Goal: Information Seeking & Learning: Understand process/instructions

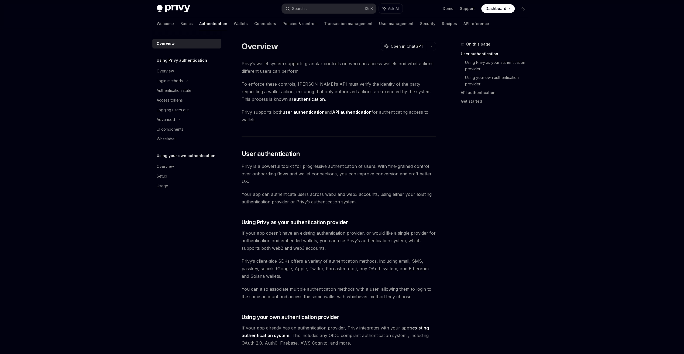
click at [172, 8] on img at bounding box center [173, 9] width 33 height 8
type textarea "*"
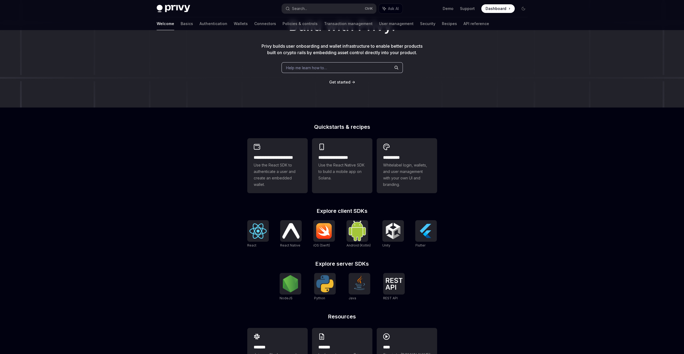
scroll to position [74, 0]
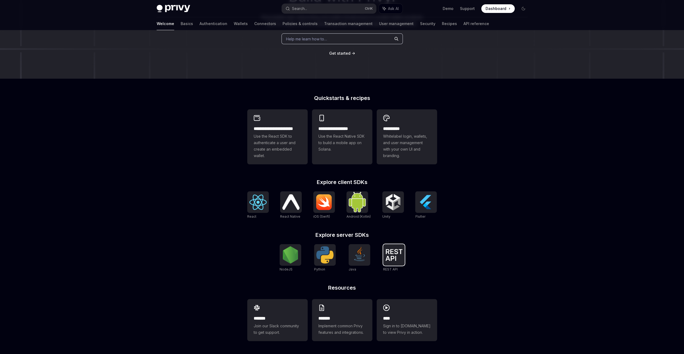
click at [394, 253] on img at bounding box center [393, 255] width 17 height 12
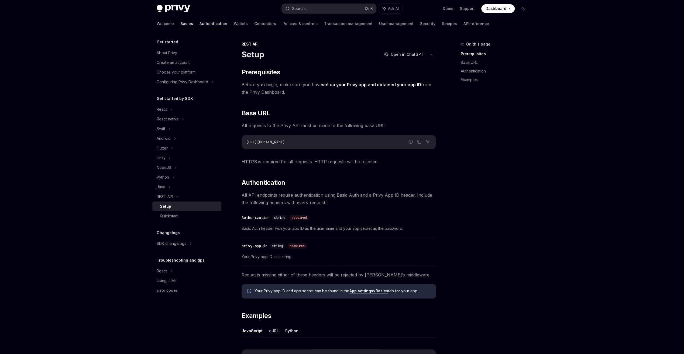
click at [199, 26] on link "Authentication" at bounding box center [213, 23] width 28 height 13
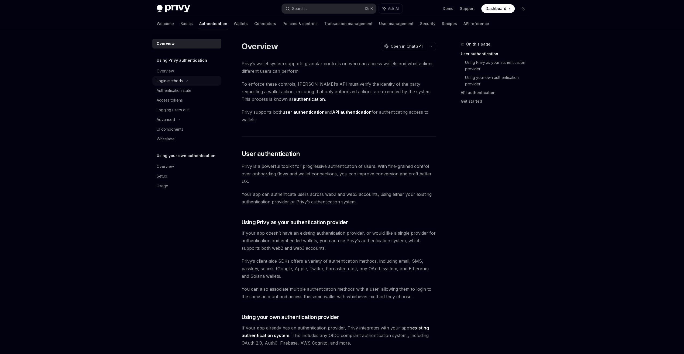
click at [173, 79] on div "Login methods" at bounding box center [170, 81] width 26 height 6
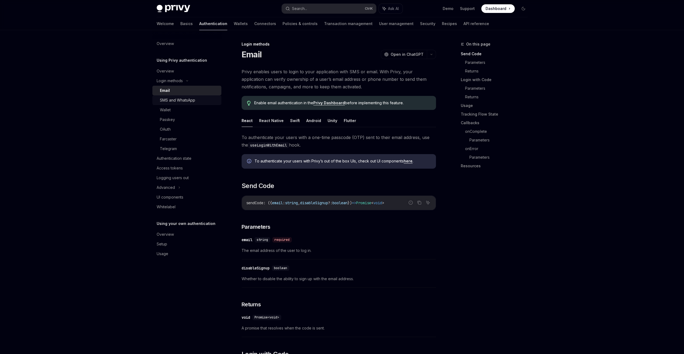
click at [193, 100] on div "SMS and WhatsApp" at bounding box center [177, 100] width 35 height 6
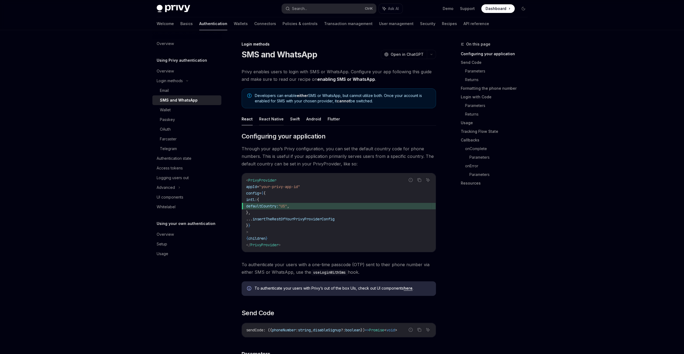
click at [259, 122] on button "React Native" at bounding box center [271, 119] width 25 height 13
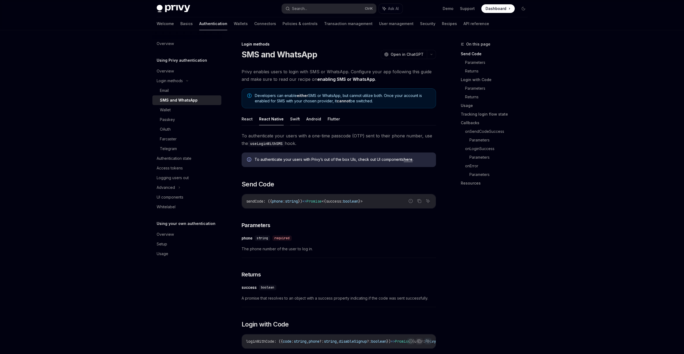
click at [294, 122] on button "Swift" at bounding box center [295, 119] width 10 height 13
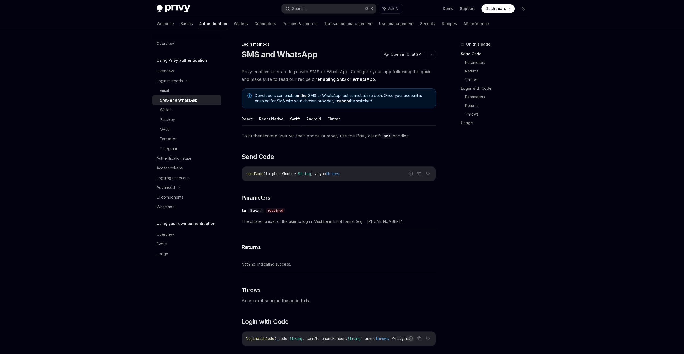
click at [315, 121] on button "Android" at bounding box center [313, 119] width 15 height 13
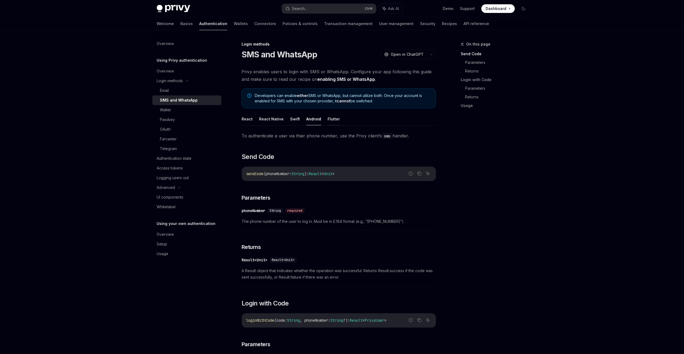
click at [330, 121] on button "Flutter" at bounding box center [334, 119] width 12 height 13
click at [247, 121] on button "React" at bounding box center [247, 119] width 11 height 13
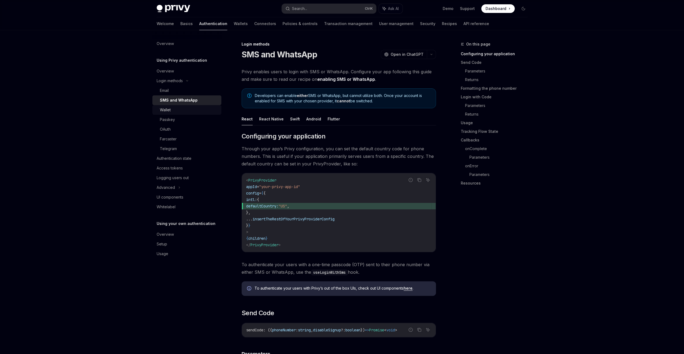
click at [202, 114] on link "Wallet" at bounding box center [186, 110] width 69 height 10
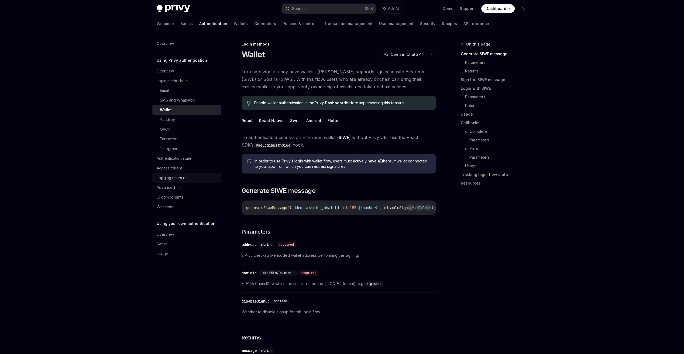
click at [198, 177] on div "Logging users out" at bounding box center [187, 178] width 61 height 6
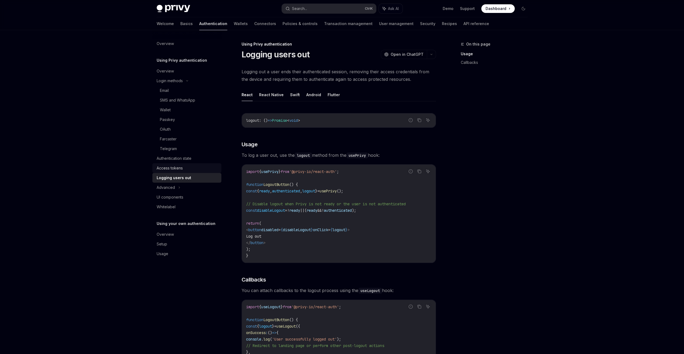
click at [197, 169] on div "Access tokens" at bounding box center [187, 168] width 61 height 6
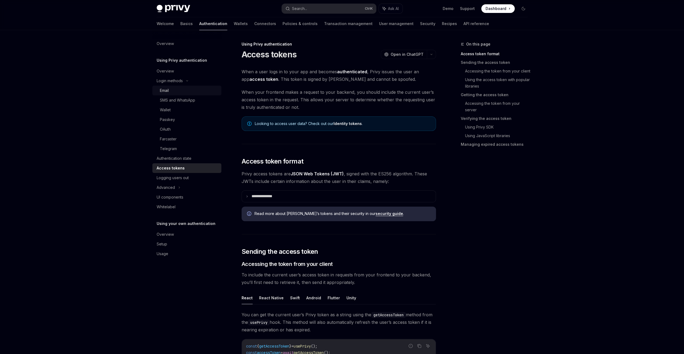
click at [190, 88] on div "Email" at bounding box center [189, 90] width 58 height 6
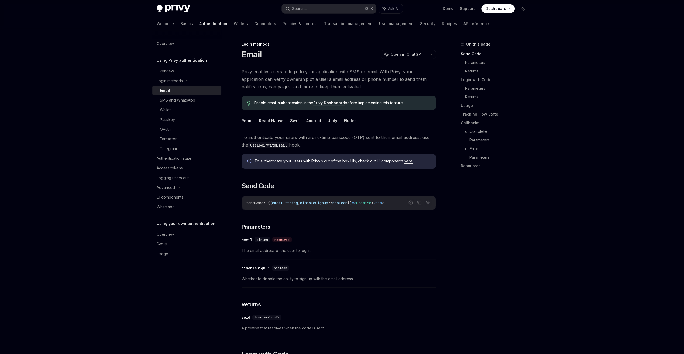
click at [408, 161] on link "here" at bounding box center [408, 161] width 9 height 5
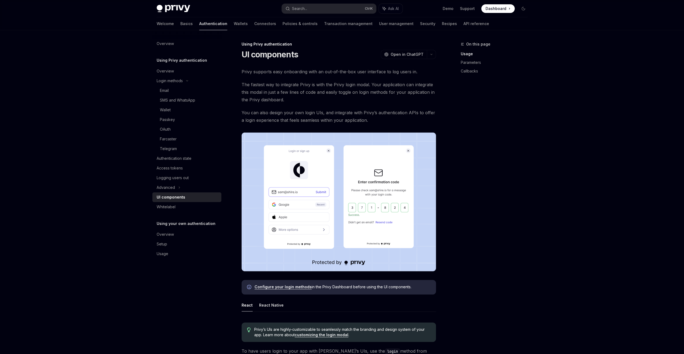
click at [485, 181] on div "On this page Usage Parameters Callbacks" at bounding box center [491, 197] width 82 height 313
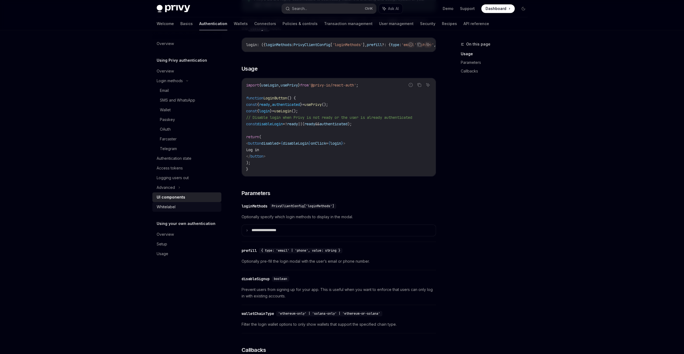
scroll to position [377, 0]
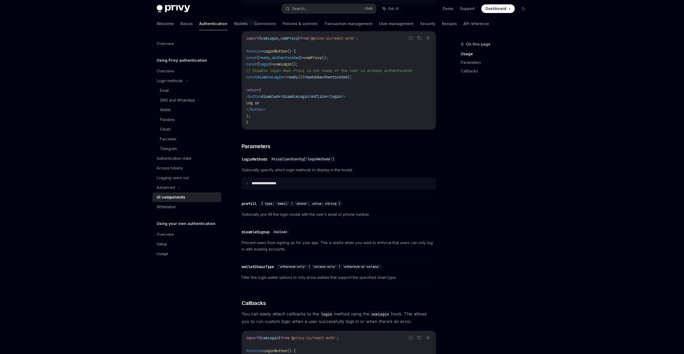
click at [267, 185] on p "**********" at bounding box center [270, 183] width 37 height 5
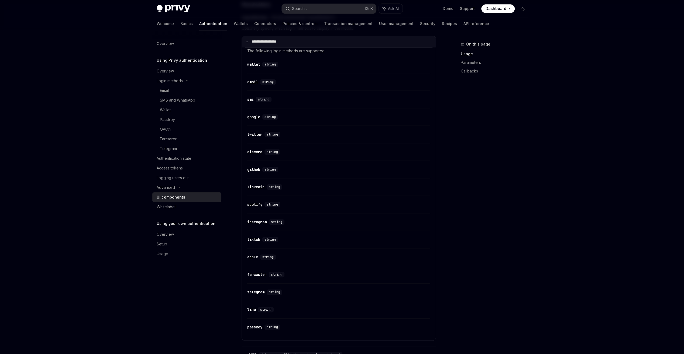
scroll to position [431, 0]
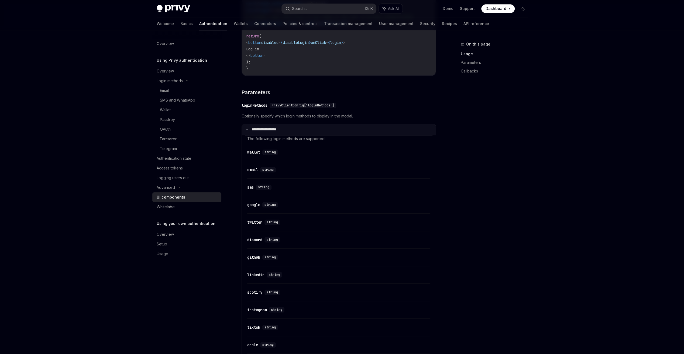
click at [259, 132] on p "**********" at bounding box center [270, 129] width 36 height 5
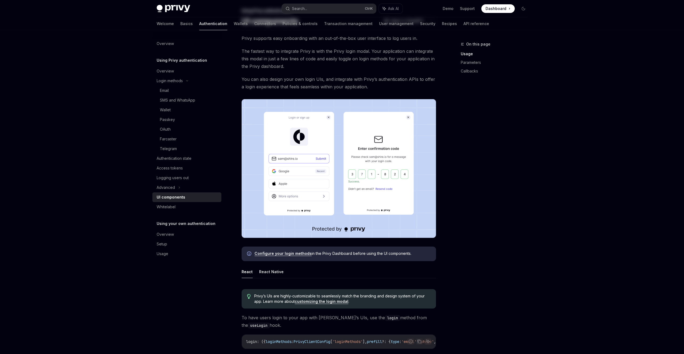
scroll to position [0, 0]
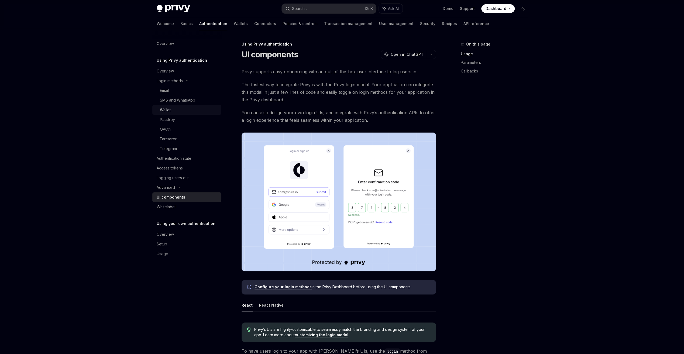
click at [167, 111] on div "Wallet" at bounding box center [165, 110] width 11 height 6
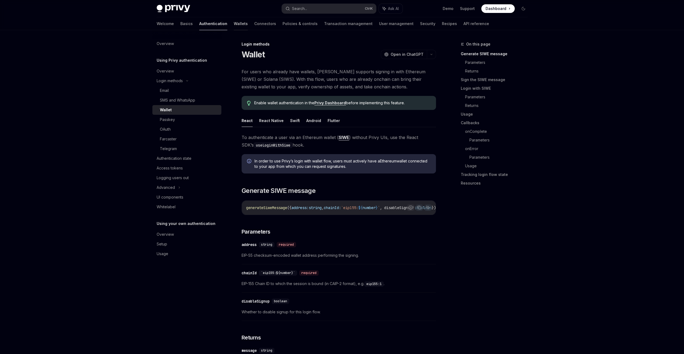
click at [234, 24] on link "Wallets" at bounding box center [241, 23] width 14 height 13
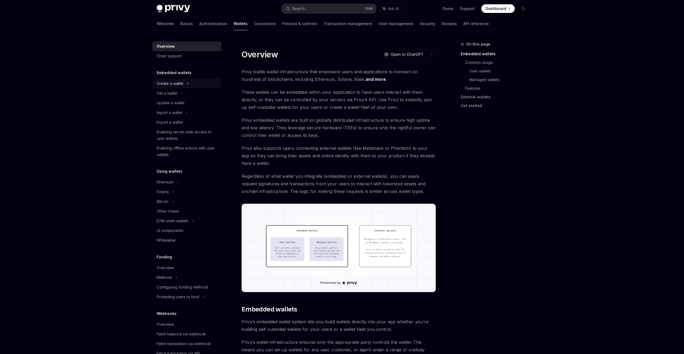
click at [177, 84] on div "Create a wallet" at bounding box center [170, 83] width 27 height 6
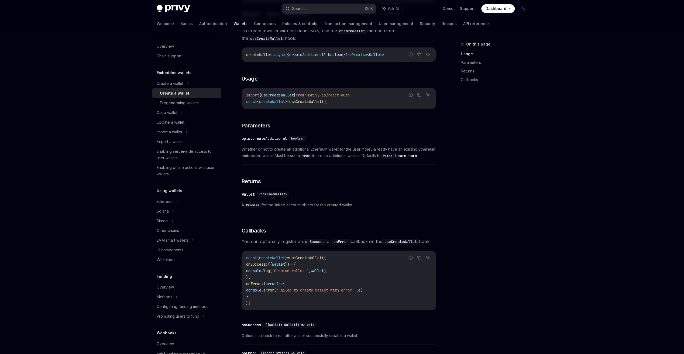
scroll to position [181, 0]
click at [272, 267] on span "({" at bounding box center [270, 264] width 4 height 5
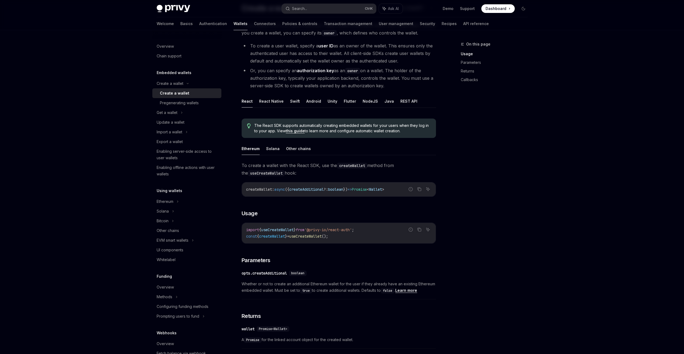
scroll to position [19, 0]
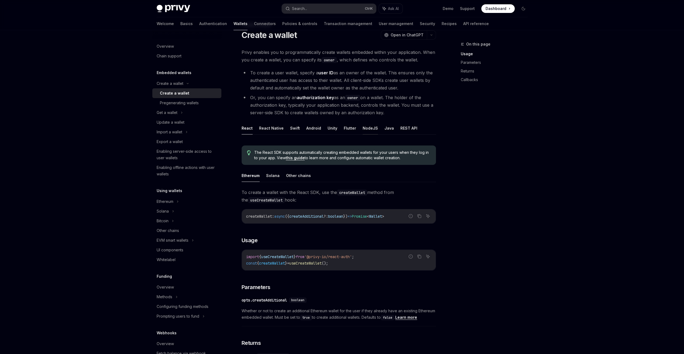
click at [365, 126] on button "NodeJS" at bounding box center [370, 128] width 15 height 13
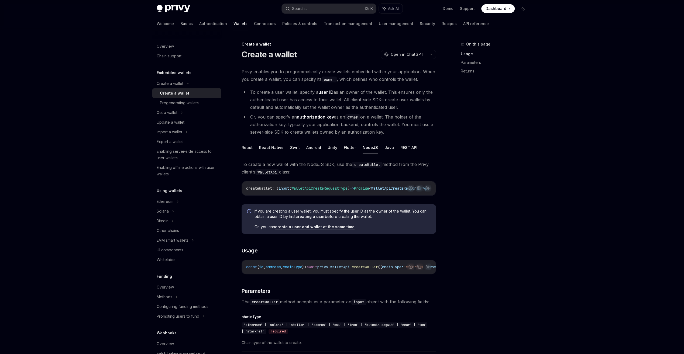
click at [180, 23] on link "Basics" at bounding box center [186, 23] width 12 height 13
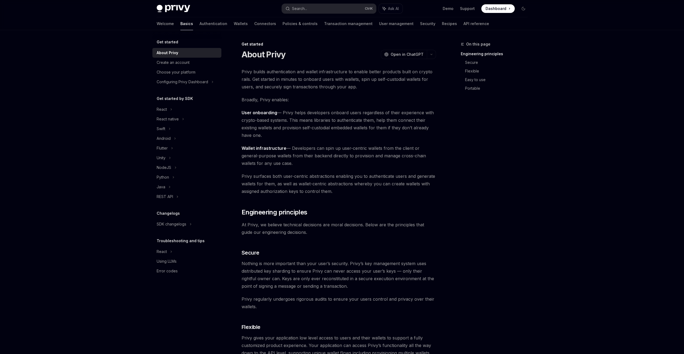
click at [183, 9] on img at bounding box center [173, 9] width 33 height 8
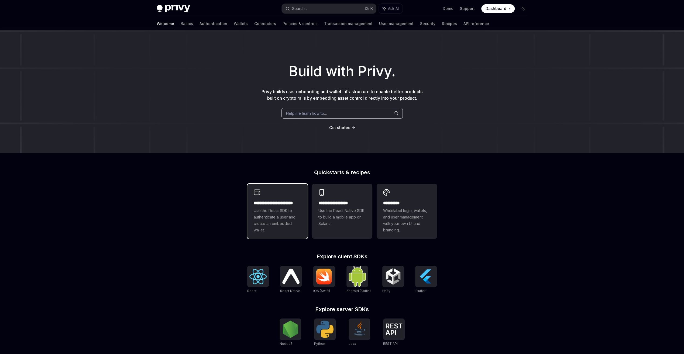
click at [266, 220] on span "Use the React SDK to authenticate a user and create an embedded wallet." at bounding box center [277, 221] width 47 height 26
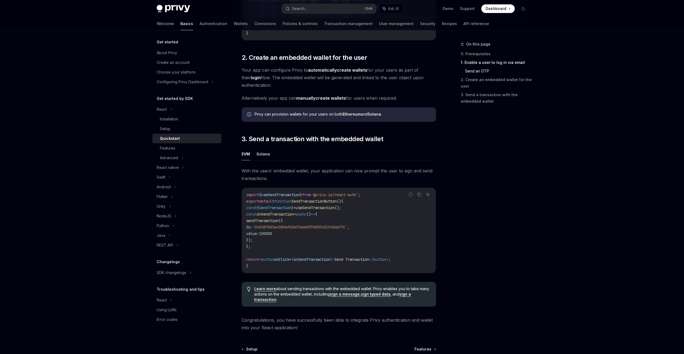
scroll to position [377, 0]
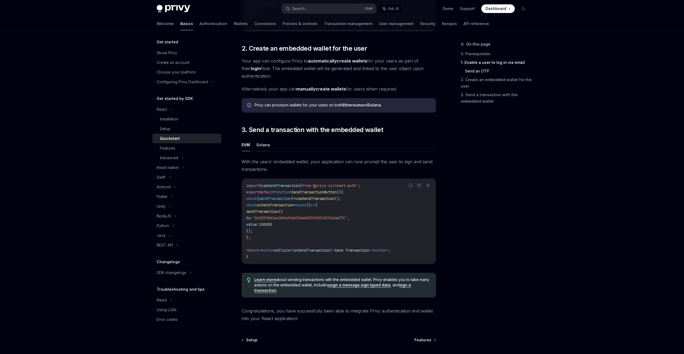
click at [258, 151] on button "Solana" at bounding box center [262, 145] width 13 height 13
type textarea "*"
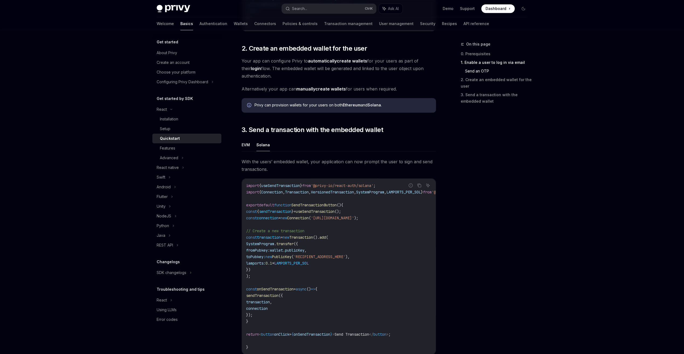
click at [245, 154] on div "EVM Solana With the users’ embedded wallet, your application can now prompt the…" at bounding box center [339, 266] width 194 height 254
drag, startPoint x: 267, startPoint y: 216, endPoint x: 272, endPoint y: 314, distance: 98.0
click at [272, 314] on code "import { useSendTransaction } from '@privy-io/react-auth/solana' ; import { Con…" at bounding box center [364, 267] width 237 height 168
drag, startPoint x: 272, startPoint y: 314, endPoint x: 260, endPoint y: 320, distance: 13.3
click at [260, 320] on code "import { useSendTransaction } from '@privy-io/react-auth/solana' ; import { Con…" at bounding box center [364, 267] width 237 height 168
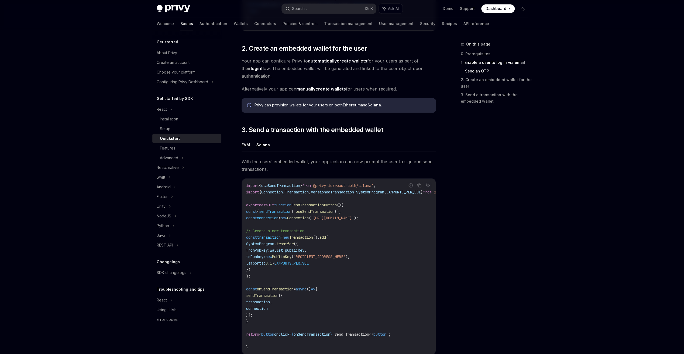
click at [251, 280] on code "import { useSendTransaction } from '@privy-io/react-auth/solana' ; import { Con…" at bounding box center [364, 267] width 237 height 168
click at [250, 266] on span "lamports:" at bounding box center [255, 263] width 19 height 5
drag, startPoint x: 266, startPoint y: 216, endPoint x: 308, endPoint y: 322, distance: 113.7
click at [308, 322] on code "import { useSendTransaction } from '@privy-io/react-auth/solana' ; import { Con…" at bounding box center [364, 267] width 237 height 168
drag, startPoint x: 308, startPoint y: 322, endPoint x: 283, endPoint y: 332, distance: 27.7
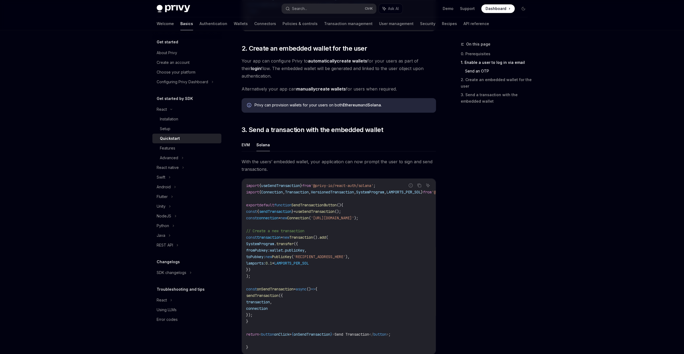
click at [283, 332] on code "import { useSendTransaction } from '@privy-io/react-auth/solana' ; import { Con…" at bounding box center [364, 267] width 237 height 168
click at [267, 332] on code "import { useSendTransaction } from '@privy-io/react-auth/solana' ; import { Con…" at bounding box center [364, 267] width 237 height 168
click at [259, 337] on span "return" at bounding box center [252, 334] width 13 height 5
click at [260, 341] on code "import { useSendTransaction } from '@privy-io/react-auth/solana' ; import { Con…" at bounding box center [364, 267] width 237 height 168
click at [260, 322] on code "import { useSendTransaction } from '@privy-io/react-auth/solana' ; import { Con…" at bounding box center [364, 267] width 237 height 168
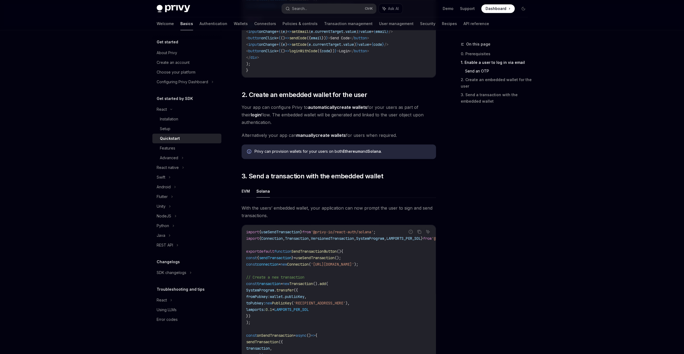
scroll to position [223, 0]
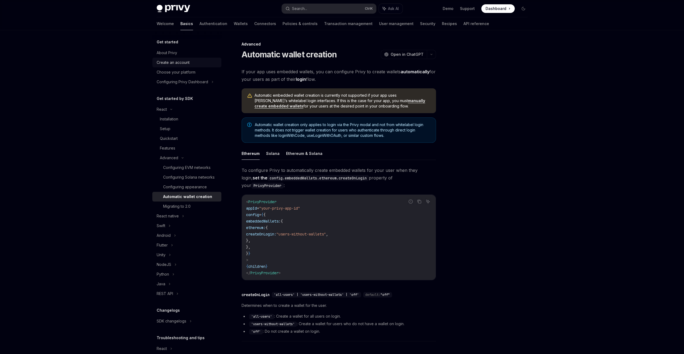
click at [188, 62] on div "Create an account" at bounding box center [173, 62] width 33 height 6
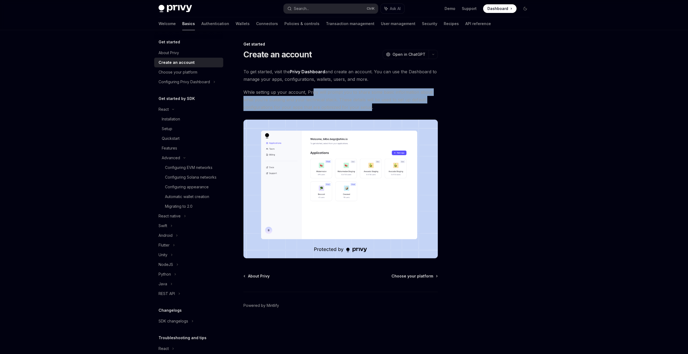
drag, startPoint x: 312, startPoint y: 92, endPoint x: 369, endPoint y: 107, distance: 59.3
click at [369, 107] on span "While setting up your account, Privy will prompt you to share some basic inform…" at bounding box center [340, 99] width 194 height 23
drag, startPoint x: 369, startPoint y: 107, endPoint x: 322, endPoint y: 107, distance: 46.9
click at [322, 107] on span "While setting up your account, Privy will prompt you to share some basic inform…" at bounding box center [340, 99] width 194 height 23
click at [314, 91] on span "While setting up your account, Privy will prompt you to share some basic inform…" at bounding box center [340, 99] width 194 height 23
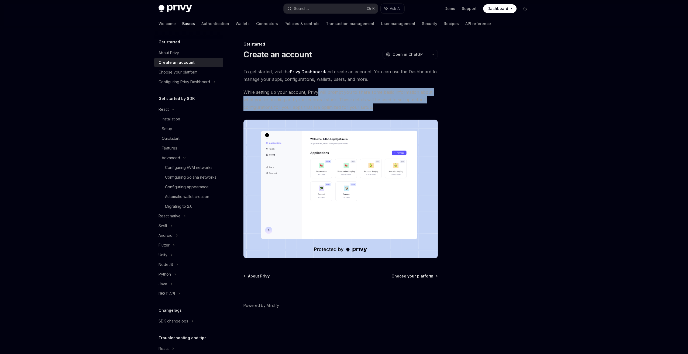
drag, startPoint x: 317, startPoint y: 91, endPoint x: 389, endPoint y: 108, distance: 73.8
click at [389, 108] on span "While setting up your account, Privy will prompt you to share some basic inform…" at bounding box center [340, 99] width 194 height 23
click at [201, 72] on div "Choose your platform" at bounding box center [189, 72] width 61 height 6
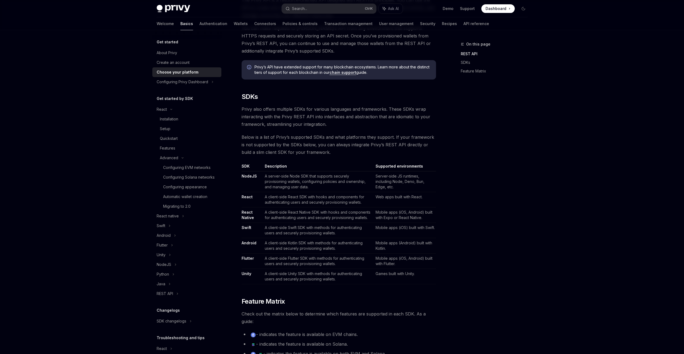
scroll to position [216, 0]
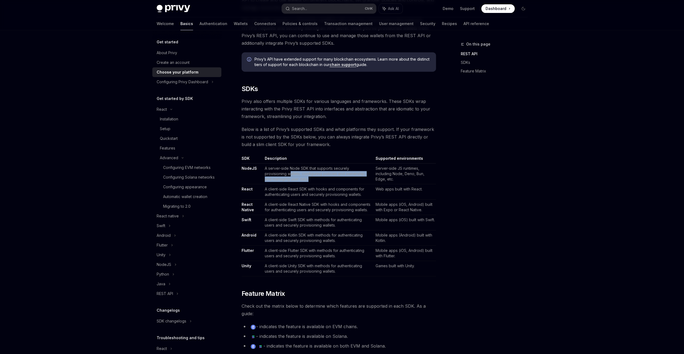
drag, startPoint x: 266, startPoint y: 173, endPoint x: 297, endPoint y: 181, distance: 31.4
click at [297, 181] on td "A server-side Node SDK that supports securely provisioning wallets, configuring…" at bounding box center [318, 174] width 111 height 21
drag, startPoint x: 297, startPoint y: 181, endPoint x: 282, endPoint y: 181, distance: 14.6
click at [282, 181] on td "A server-side Node SDK that supports securely provisioning wallets, configuring…" at bounding box center [318, 174] width 111 height 21
click at [264, 171] on td "A server-side Node SDK that supports securely provisioning wallets, configuring…" at bounding box center [318, 174] width 111 height 21
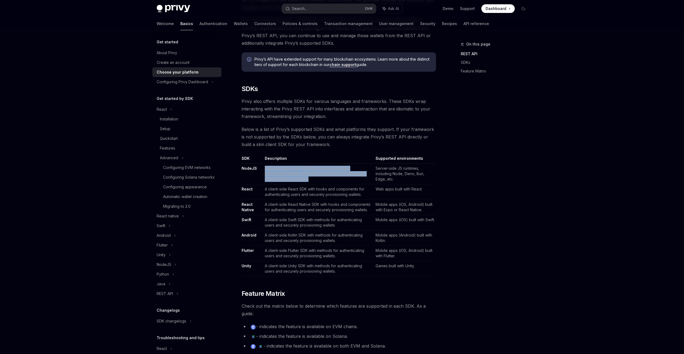
drag, startPoint x: 263, startPoint y: 168, endPoint x: 299, endPoint y: 181, distance: 37.6
click at [299, 181] on td "A server-side Node SDK that supports securely provisioning wallets, configuring…" at bounding box center [318, 174] width 111 height 21
drag, startPoint x: 299, startPoint y: 181, endPoint x: 286, endPoint y: 181, distance: 12.4
click at [286, 181] on td "A server-side Node SDK that supports securely provisioning wallets, configuring…" at bounding box center [318, 174] width 111 height 21
click at [276, 171] on td "A server-side Node SDK that supports securely provisioning wallets, configuring…" at bounding box center [318, 174] width 111 height 21
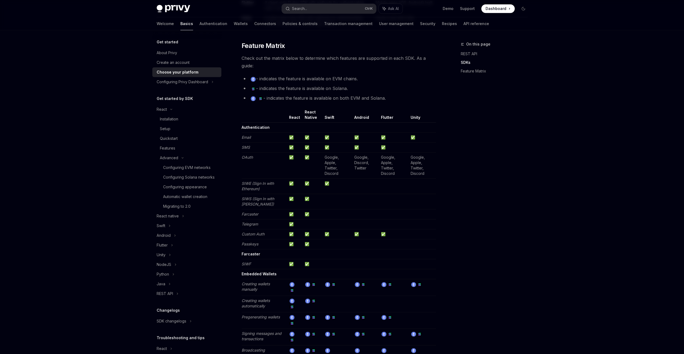
scroll to position [431, 0]
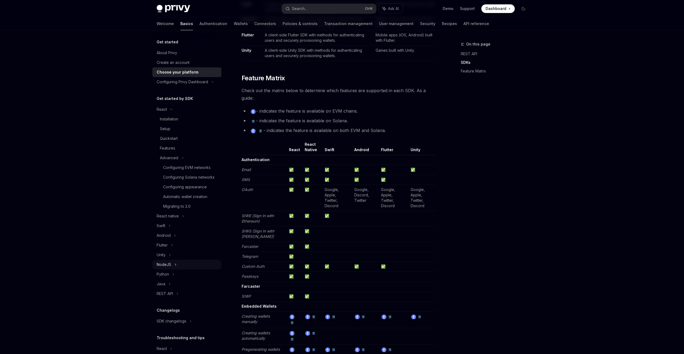
click at [167, 268] on div "NodeJS" at bounding box center [164, 264] width 15 height 6
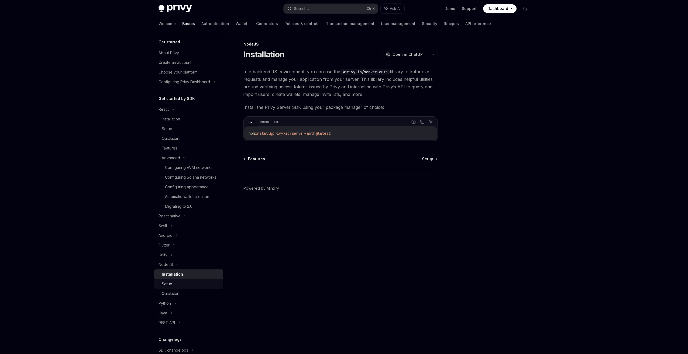
click at [192, 287] on div "Setup" at bounding box center [191, 284] width 58 height 6
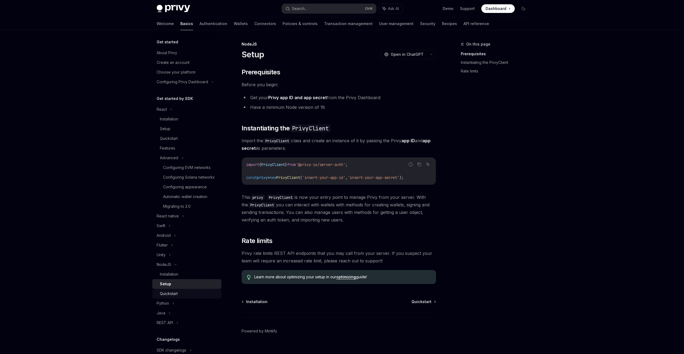
click at [191, 297] on div "Quickstart" at bounding box center [189, 294] width 58 height 6
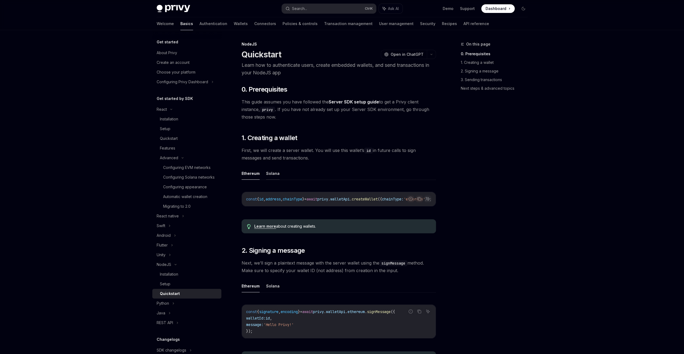
click at [268, 169] on button "Solana" at bounding box center [272, 173] width 13 height 13
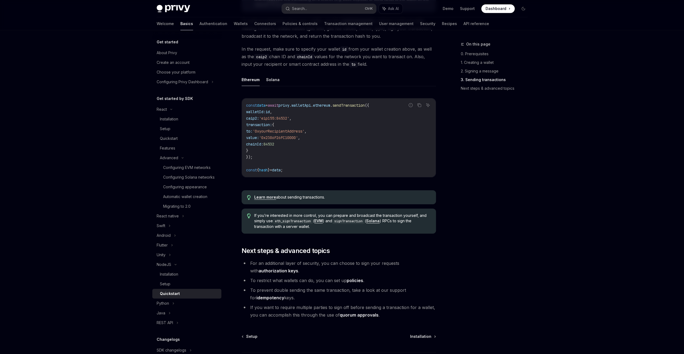
scroll to position [450, 0]
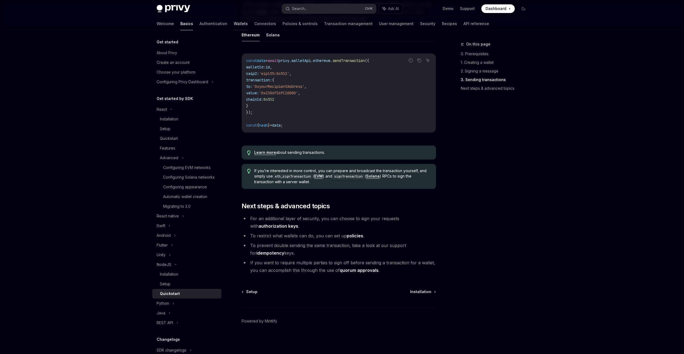
click at [234, 22] on link "Wallets" at bounding box center [241, 23] width 14 height 13
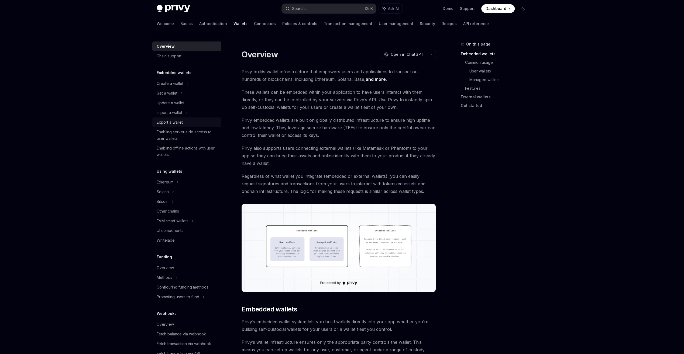
click at [175, 125] on div "Export a wallet" at bounding box center [170, 122] width 26 height 6
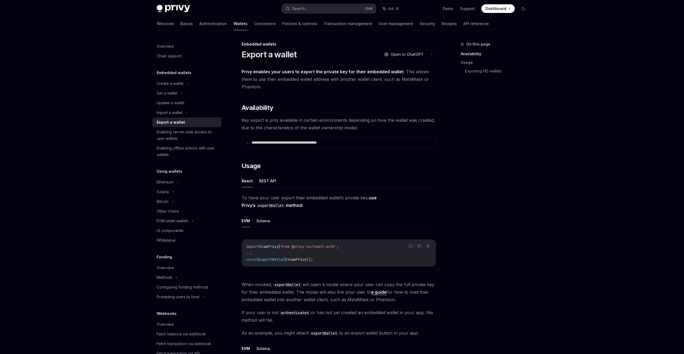
click at [275, 185] on ul "React REST API" at bounding box center [339, 181] width 194 height 13
click at [265, 181] on button "REST API" at bounding box center [267, 181] width 17 height 13
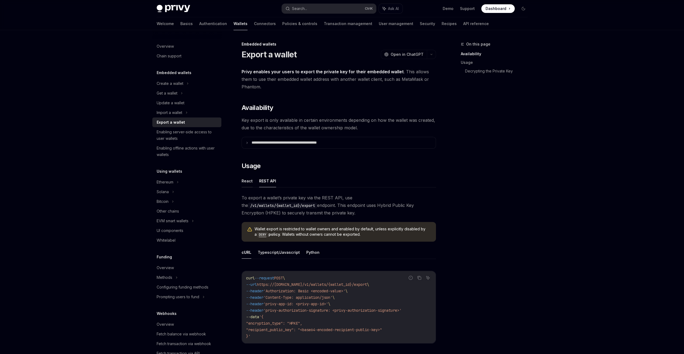
click at [247, 183] on button "React" at bounding box center [247, 181] width 11 height 13
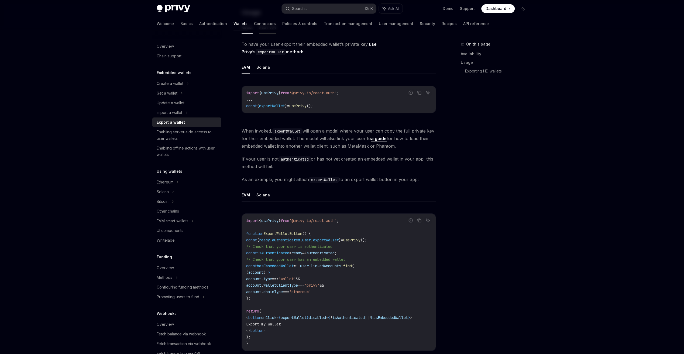
scroll to position [162, 0]
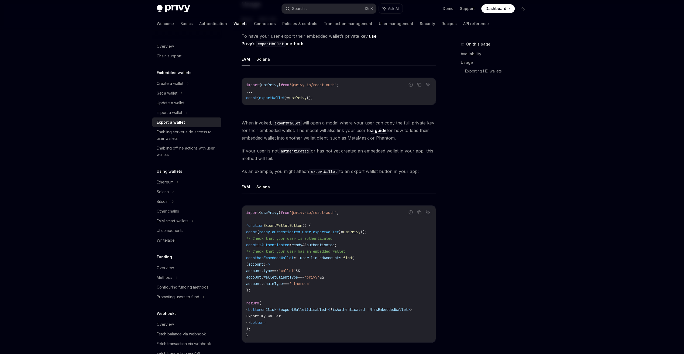
click at [261, 186] on button "Solana" at bounding box center [262, 187] width 13 height 13
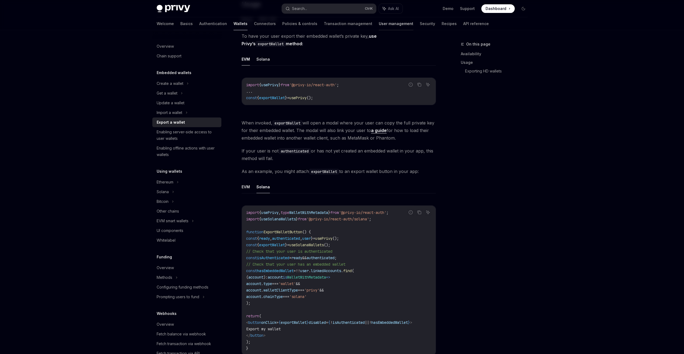
click at [379, 23] on link "User management" at bounding box center [396, 23] width 35 height 13
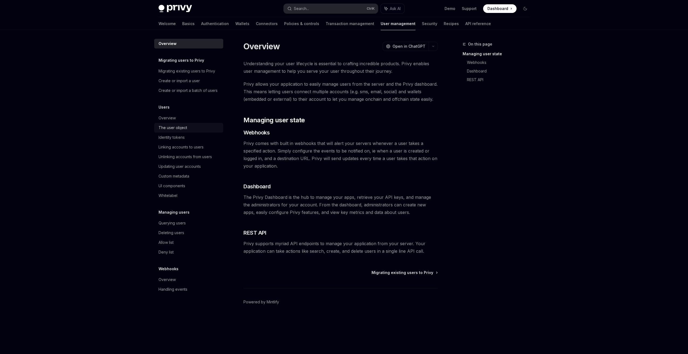
click at [207, 128] on div "The user object" at bounding box center [189, 128] width 61 height 6
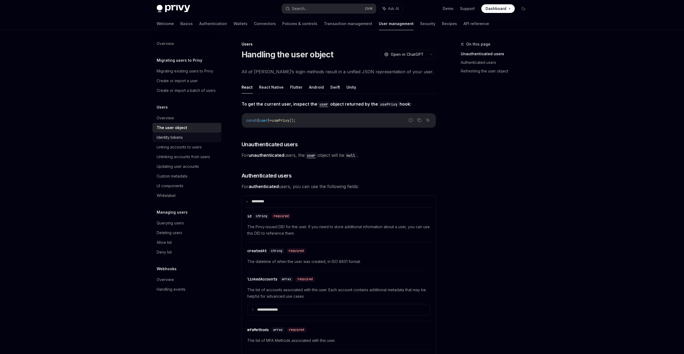
click at [207, 137] on div "Identity tokens" at bounding box center [187, 137] width 61 height 6
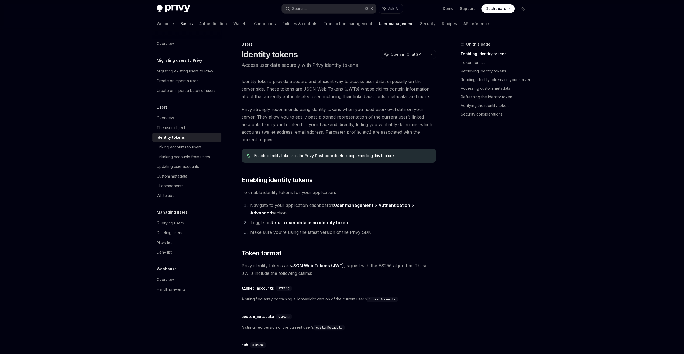
click at [180, 25] on link "Basics" at bounding box center [186, 23] width 12 height 13
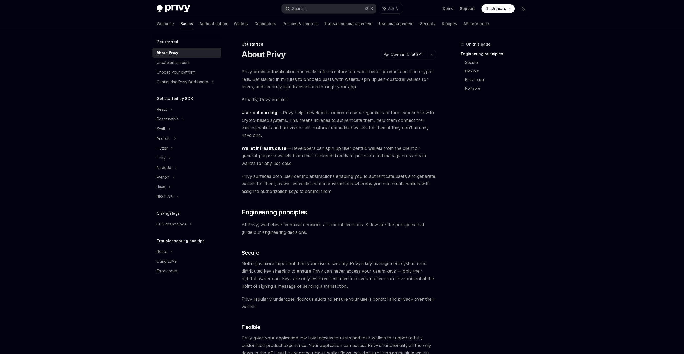
click at [207, 25] on div "Welcome Basics Authentication Wallets Connectors Policies & controls Transactio…" at bounding box center [323, 23] width 332 height 13
click at [234, 25] on link "Wallets" at bounding box center [241, 23] width 14 height 13
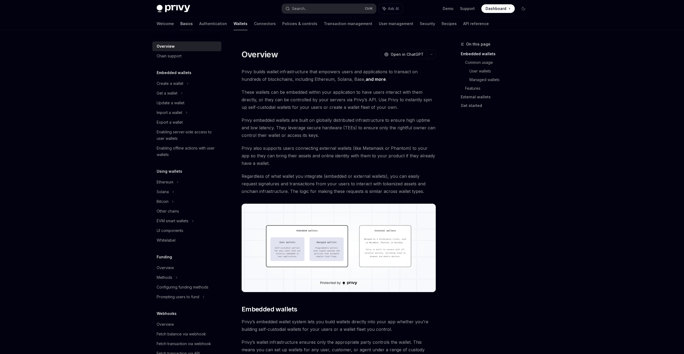
click at [180, 25] on link "Basics" at bounding box center [186, 23] width 12 height 13
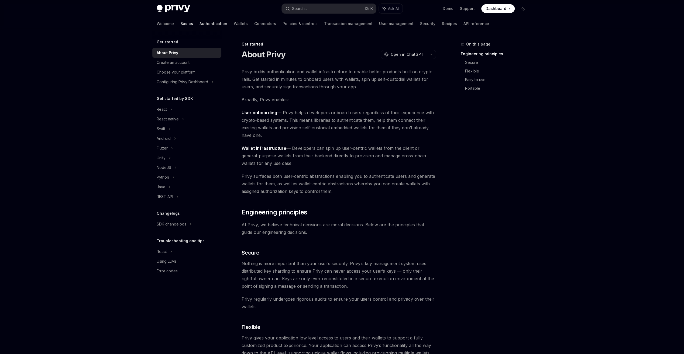
click at [199, 27] on link "Authentication" at bounding box center [213, 23] width 28 height 13
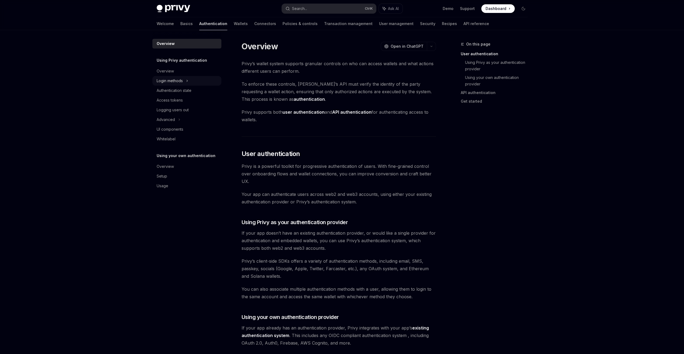
click at [182, 79] on div "Login methods" at bounding box center [170, 81] width 26 height 6
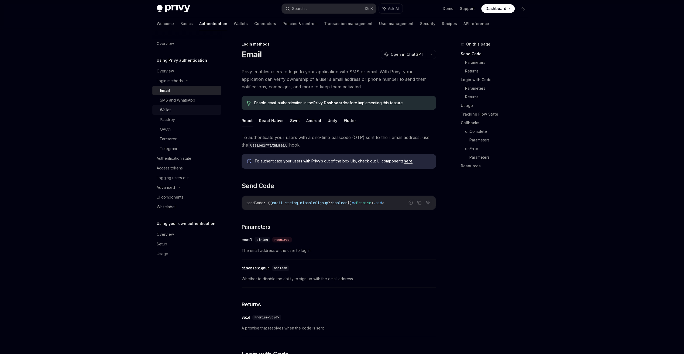
click at [197, 110] on div "Wallet" at bounding box center [189, 110] width 58 height 6
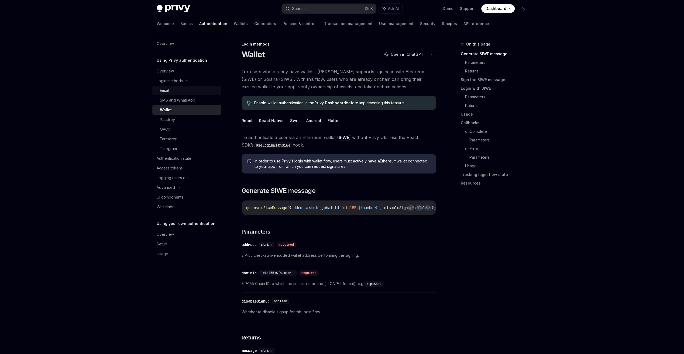
click at [184, 91] on div "Email" at bounding box center [189, 90] width 58 height 6
type textarea "*"
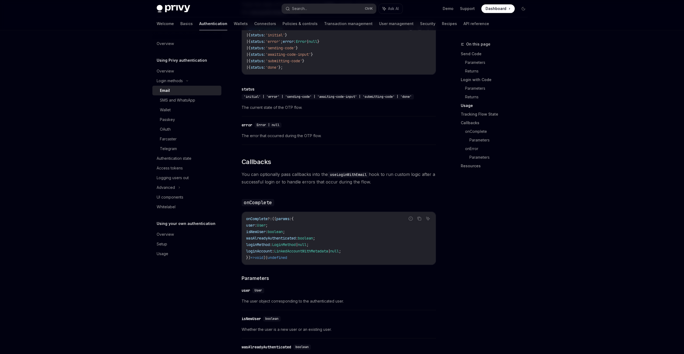
scroll to position [701, 0]
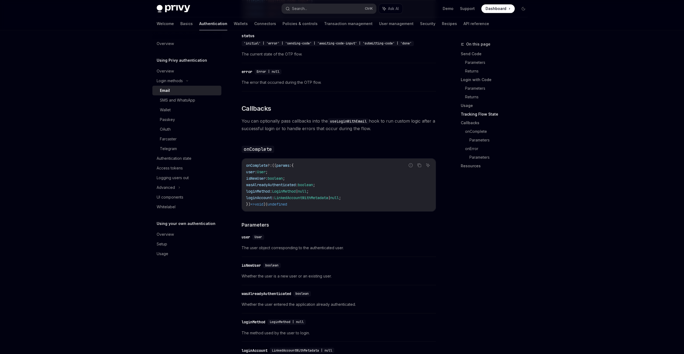
drag, startPoint x: 269, startPoint y: 121, endPoint x: 402, endPoint y: 127, distance: 132.8
click at [402, 127] on span "You can optionally pass callbacks into the useLoginWithEmail hook to run custom…" at bounding box center [339, 124] width 194 height 15
drag, startPoint x: 402, startPoint y: 127, endPoint x: 381, endPoint y: 128, distance: 20.2
click at [381, 128] on span "You can optionally pass callbacks into the useLoginWithEmail hook to run custom…" at bounding box center [339, 124] width 194 height 15
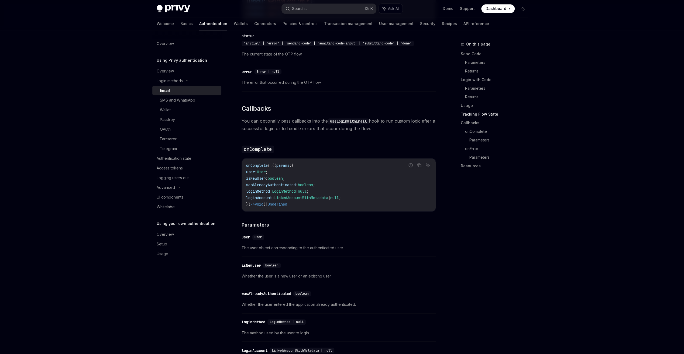
drag, startPoint x: 381, startPoint y: 128, endPoint x: 308, endPoint y: 129, distance: 73.3
click at [308, 129] on span "You can optionally pass callbacks into the useLoginWithEmail hook to run custom…" at bounding box center [339, 124] width 194 height 15
drag, startPoint x: 308, startPoint y: 129, endPoint x: 304, endPoint y: 134, distance: 7.1
drag, startPoint x: 259, startPoint y: 176, endPoint x: 312, endPoint y: 205, distance: 60.6
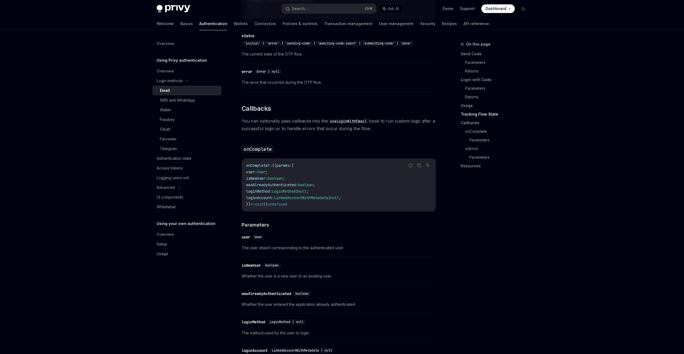
click at [312, 205] on code "onComplete ?: (( params : { user : User ; isNewUser : boolean ; wasAlreadyAuthe…" at bounding box center [338, 184] width 185 height 45
drag, startPoint x: 312, startPoint y: 205, endPoint x: 332, endPoint y: 267, distance: 64.9
click at [337, 267] on div "​ isNewUser boolean" at bounding box center [336, 265] width 189 height 6
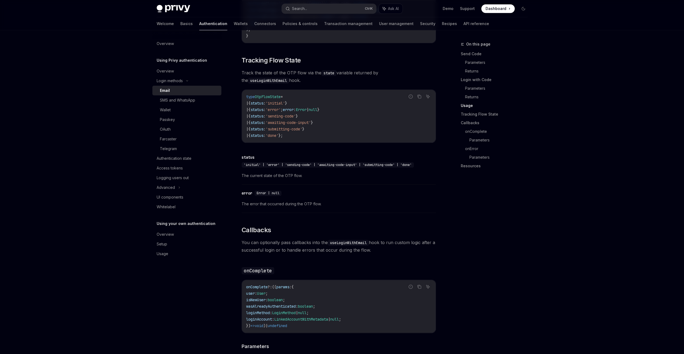
scroll to position [593, 0]
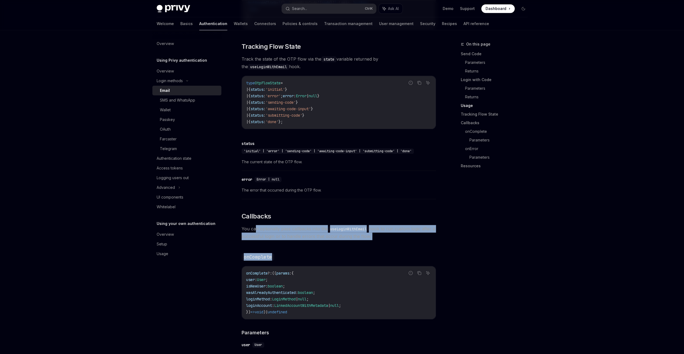
drag, startPoint x: 256, startPoint y: 228, endPoint x: 404, endPoint y: 243, distance: 148.5
click at [404, 243] on div "To authenticate your users with a one-time passcode (OTP) sent to their email a…" at bounding box center [339, 92] width 194 height 1103
click at [353, 251] on div "To authenticate your users with a one-time passcode (OTP) sent to their email a…" at bounding box center [339, 92] width 194 height 1103
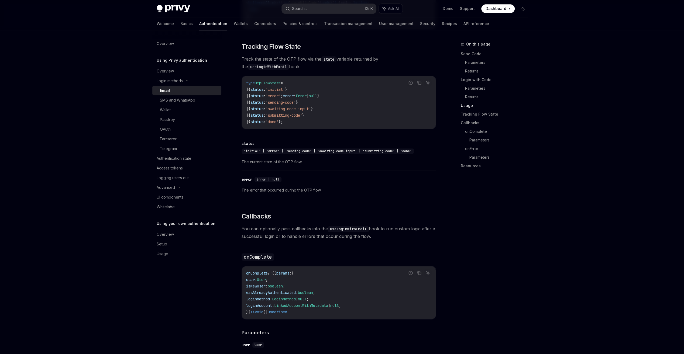
click at [353, 251] on div "To authenticate your users with a one-time passcode (OTP) sent to their email a…" at bounding box center [339, 92] width 194 height 1103
drag, startPoint x: 254, startPoint y: 282, endPoint x: 363, endPoint y: 305, distance: 111.4
click at [363, 305] on code "onComplete ?: (( params : { user : User ; isNewUser : boolean ; wasAlreadyAuthe…" at bounding box center [338, 292] width 185 height 45
drag, startPoint x: 363, startPoint y: 305, endPoint x: 341, endPoint y: 293, distance: 25.3
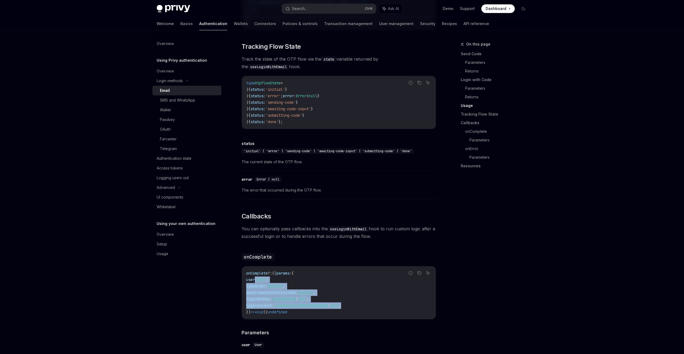
click at [341, 293] on code "onComplete ?: (( params : { user : User ; isNewUser : boolean ; wasAlreadyAuthe…" at bounding box center [338, 292] width 185 height 45
click at [315, 294] on span ";" at bounding box center [314, 292] width 2 height 5
click at [317, 288] on code "onComplete ?: (( params : { user : User ; isNewUser : boolean ; wasAlreadyAuthe…" at bounding box center [338, 292] width 185 height 45
drag, startPoint x: 255, startPoint y: 279, endPoint x: 384, endPoint y: 307, distance: 131.5
click at [384, 307] on code "onComplete ?: (( params : { user : User ; isNewUser : boolean ; wasAlreadyAuthe…" at bounding box center [338, 292] width 185 height 45
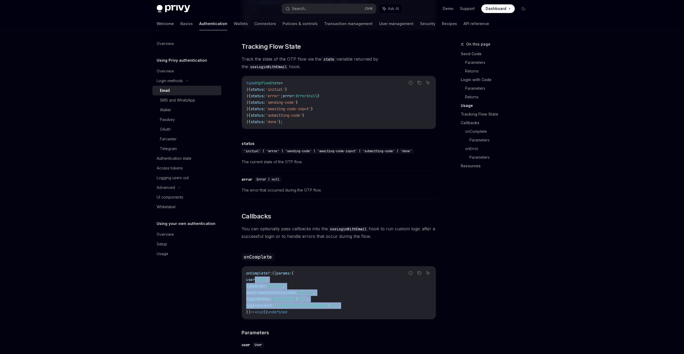
drag, startPoint x: 384, startPoint y: 307, endPoint x: 368, endPoint y: 308, distance: 15.7
click at [368, 308] on code "onComplete ?: (( params : { user : User ; isNewUser : boolean ; wasAlreadyAuthe…" at bounding box center [338, 292] width 185 height 45
drag, startPoint x: 371, startPoint y: 308, endPoint x: 245, endPoint y: 274, distance: 131.3
click at [245, 274] on div "onComplete ?: (( params : { user : User ; isNewUser : boolean ; wasAlreadyAuthe…" at bounding box center [339, 292] width 194 height 53
drag, startPoint x: 245, startPoint y: 274, endPoint x: 248, endPoint y: 270, distance: 5.8
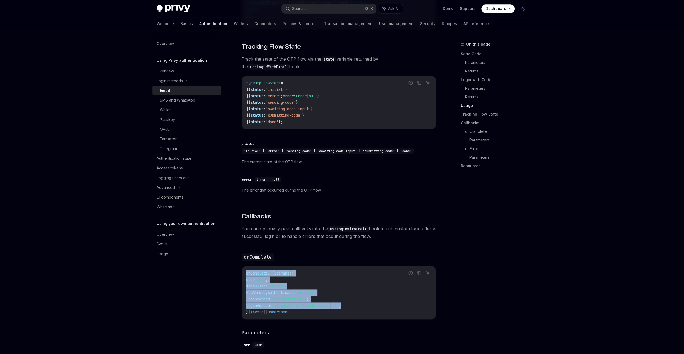
click at [248, 270] on div "onComplete ?: (( params : { user : User ; isNewUser : boolean ; wasAlreadyAuthe…" at bounding box center [339, 292] width 194 height 53
click at [247, 274] on span "onComplete" at bounding box center [257, 273] width 22 height 5
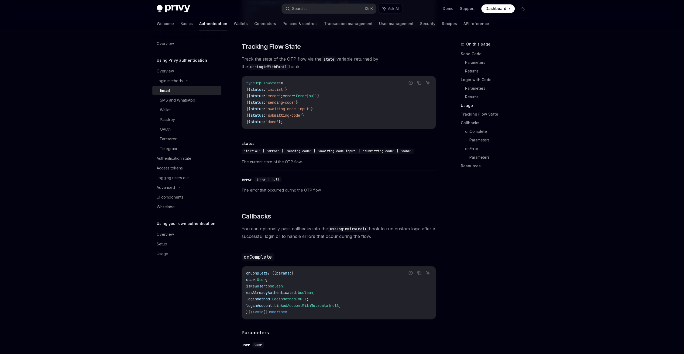
drag, startPoint x: 246, startPoint y: 274, endPoint x: 252, endPoint y: 311, distance: 36.9
click at [252, 311] on code "onComplete ?: (( params : { user : User ; isNewUser : boolean ; wasAlreadyAuthe…" at bounding box center [338, 292] width 185 height 45
click at [250, 313] on span "})" at bounding box center [248, 312] width 4 height 5
drag, startPoint x: 267, startPoint y: 293, endPoint x: 337, endPoint y: 292, distance: 70.1
click at [337, 292] on code "onComplete ?: (( params : { user : User ; isNewUser : boolean ; wasAlreadyAuthe…" at bounding box center [338, 292] width 185 height 45
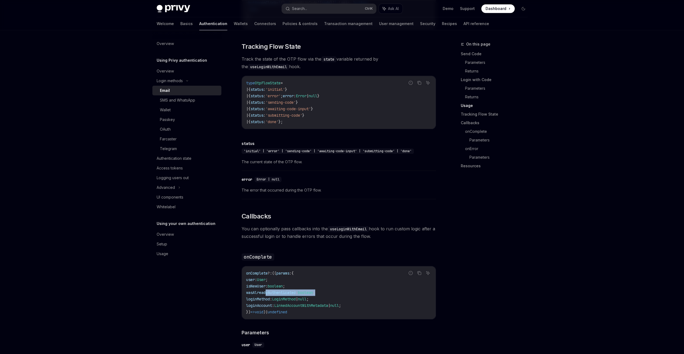
click at [337, 292] on code "onComplete ?: (( params : { user : User ; isNewUser : boolean ; wasAlreadyAuthe…" at bounding box center [338, 292] width 185 height 45
click at [326, 310] on code "onComplete ?: (( params : { user : User ; isNewUser : boolean ; wasAlreadyAuthe…" at bounding box center [338, 292] width 185 height 45
drag, startPoint x: 309, startPoint y: 313, endPoint x: 246, endPoint y: 271, distance: 76.3
click at [246, 271] on code "onComplete ?: (( params : { user : User ; isNewUser : boolean ; wasAlreadyAuthe…" at bounding box center [338, 292] width 185 height 45
drag, startPoint x: 246, startPoint y: 271, endPoint x: 246, endPoint y: 288, distance: 17.8
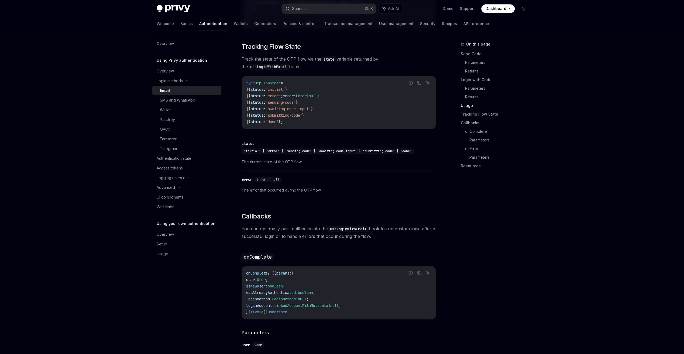
click at [246, 288] on span "isNewUser" at bounding box center [255, 286] width 19 height 5
click at [244, 275] on div "onComplete ?: (( params : { user : User ; isNewUser : boolean ; wasAlreadyAuthe…" at bounding box center [339, 292] width 194 height 53
drag, startPoint x: 245, startPoint y: 274, endPoint x: 316, endPoint y: 313, distance: 81.3
click at [316, 313] on div "onComplete ?: (( params : { user : User ; isNewUser : boolean ; wasAlreadyAuthe…" at bounding box center [339, 292] width 194 height 53
drag, startPoint x: 316, startPoint y: 313, endPoint x: 306, endPoint y: 314, distance: 10.0
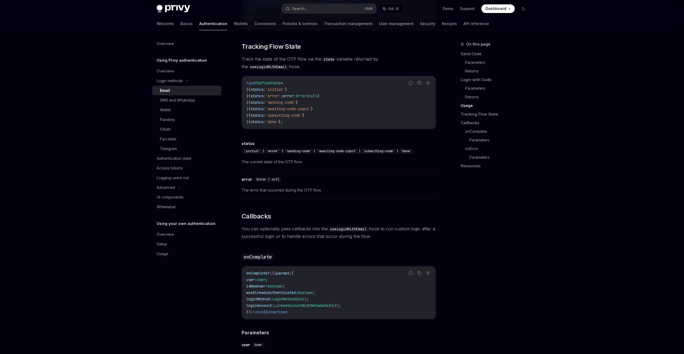
click at [306, 314] on code "onComplete ?: (( params : { user : User ; isNewUser : boolean ; wasAlreadyAuthe…" at bounding box center [338, 292] width 185 height 45
drag, startPoint x: 306, startPoint y: 314, endPoint x: 241, endPoint y: 271, distance: 78.1
click at [241, 271] on div "Login methods Email OpenAI Open in ChatGPT OpenAI Open in ChatGPT Privy enables…" at bounding box center [288, 86] width 298 height 1276
drag, startPoint x: 241, startPoint y: 271, endPoint x: 244, endPoint y: 278, distance: 7.2
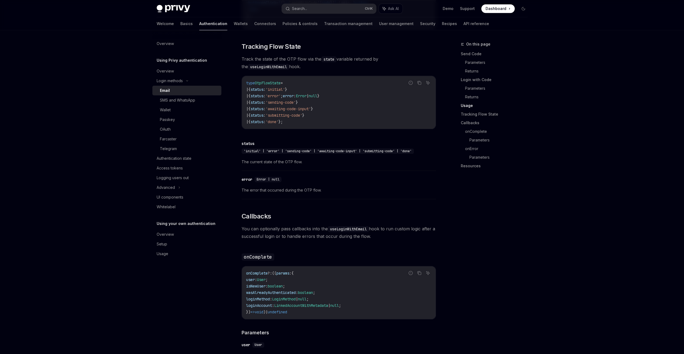
click at [244, 278] on div "onComplete ?: (( params : { user : User ; isNewUser : boolean ; wasAlreadyAuthe…" at bounding box center [339, 292] width 194 height 53
click at [247, 282] on span "user" at bounding box center [250, 279] width 9 height 5
click at [245, 278] on div "onComplete ?: (( params : { user : User ; isNewUser : boolean ; wasAlreadyAuthe…" at bounding box center [339, 292] width 194 height 53
drag, startPoint x: 245, startPoint y: 276, endPoint x: 304, endPoint y: 316, distance: 71.0
click at [304, 316] on div "onComplete ?: (( params : { user : User ; isNewUser : boolean ; wasAlreadyAuthe…" at bounding box center [339, 292] width 194 height 53
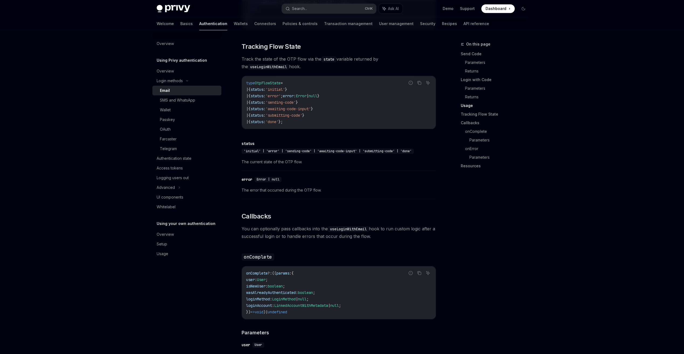
drag, startPoint x: 304, startPoint y: 316, endPoint x: 284, endPoint y: 338, distance: 29.8
click at [284, 338] on div "To authenticate your users with a one-time passcode (OTP) sent to their email a…" at bounding box center [339, 92] width 194 height 1103
click at [275, 333] on h4 "​ Parameters" at bounding box center [339, 332] width 194 height 7
drag, startPoint x: 305, startPoint y: 313, endPoint x: 241, endPoint y: 274, distance: 74.8
click at [241, 274] on div "Login methods Email OpenAI Open in ChatGPT OpenAI Open in ChatGPT Privy enables…" at bounding box center [288, 86] width 298 height 1276
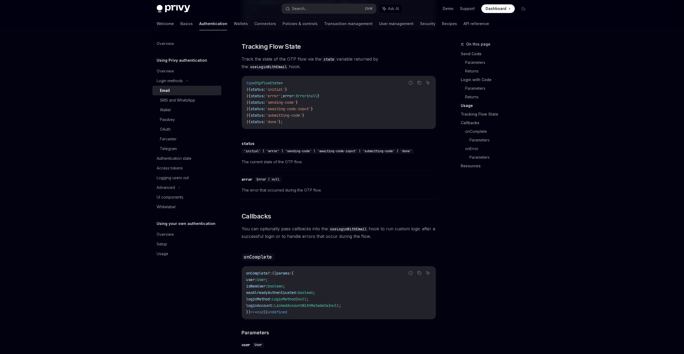
drag, startPoint x: 241, startPoint y: 274, endPoint x: 248, endPoint y: 280, distance: 9.0
click at [248, 280] on span "user" at bounding box center [250, 279] width 9 height 5
click at [248, 279] on span "user" at bounding box center [250, 279] width 9 height 5
drag, startPoint x: 246, startPoint y: 275, endPoint x: 318, endPoint y: 309, distance: 79.3
click at [318, 309] on code "onComplete ?: (( params : { user : User ; isNewUser : boolean ; wasAlreadyAuthe…" at bounding box center [338, 292] width 185 height 45
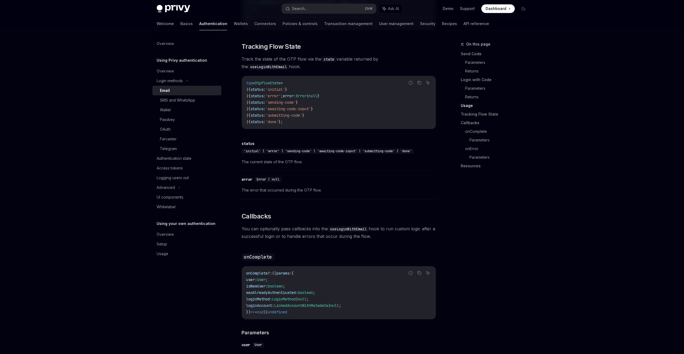
drag, startPoint x: 318, startPoint y: 309, endPoint x: 308, endPoint y: 310, distance: 10.0
click at [308, 310] on code "onComplete ?: (( params : { user : User ; isNewUser : boolean ; wasAlreadyAuthe…" at bounding box center [338, 292] width 185 height 45
click at [304, 315] on code "onComplete ?: (( params : { user : User ; isNewUser : boolean ; wasAlreadyAuthe…" at bounding box center [338, 292] width 185 height 45
drag, startPoint x: 304, startPoint y: 315, endPoint x: 238, endPoint y: 277, distance: 76.2
click at [238, 277] on div "Login methods Email OpenAI Open in ChatGPT OpenAI Open in ChatGPT Privy enables…" at bounding box center [288, 86] width 298 height 1276
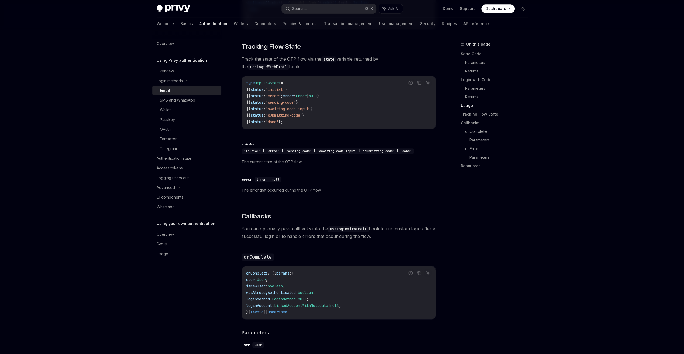
drag, startPoint x: 238, startPoint y: 277, endPoint x: 295, endPoint y: 314, distance: 68.3
click at [287, 314] on span "undefined" at bounding box center [277, 312] width 19 height 5
click at [301, 314] on code "onComplete ?: (( params : { user : User ; isNewUser : boolean ; wasAlreadyAuthe…" at bounding box center [338, 292] width 185 height 45
drag, startPoint x: 299, startPoint y: 316, endPoint x: 245, endPoint y: 273, distance: 69.5
click at [245, 273] on div "onComplete ?: (( params : { user : User ; isNewUser : boolean ; wasAlreadyAuthe…" at bounding box center [339, 292] width 194 height 53
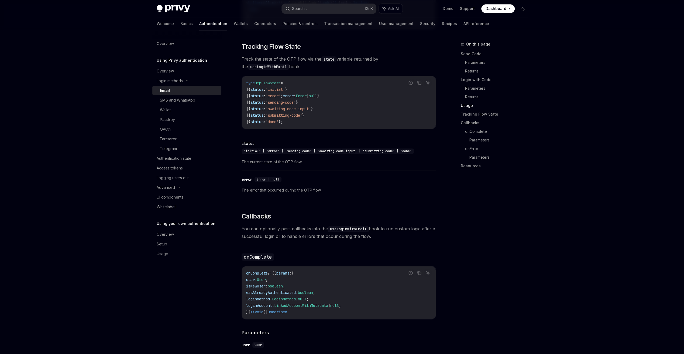
click at [245, 273] on div "onComplete ?: (( params : { user : User ; isNewUser : boolean ; wasAlreadyAuthe…" at bounding box center [339, 292] width 194 height 53
drag, startPoint x: 245, startPoint y: 273, endPoint x: 302, endPoint y: 314, distance: 70.2
click at [302, 314] on div "onComplete ?: (( params : { user : User ; isNewUser : boolean ; wasAlreadyAuthe…" at bounding box center [339, 292] width 194 height 53
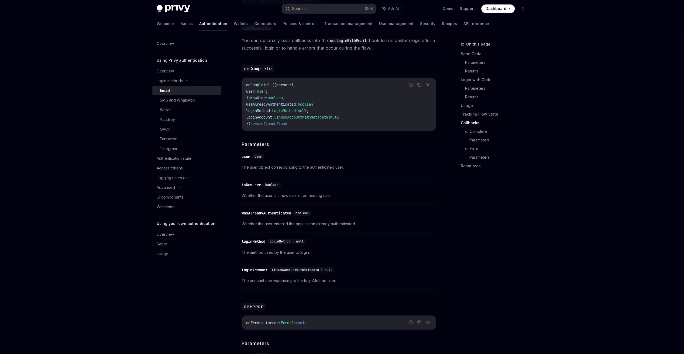
scroll to position [782, 0]
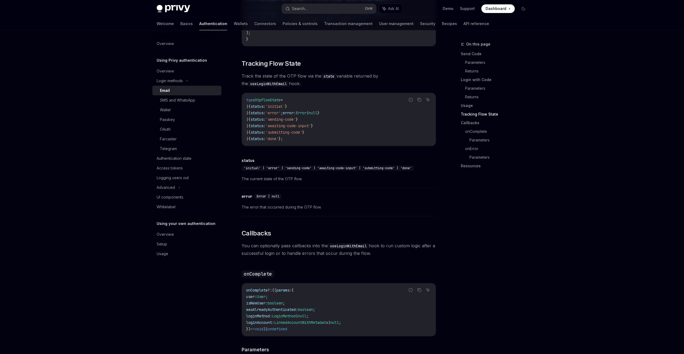
scroll to position [638, 0]
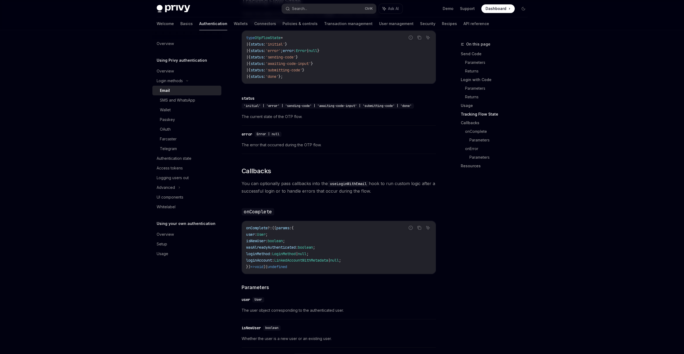
click at [244, 300] on div "user" at bounding box center [246, 299] width 9 height 5
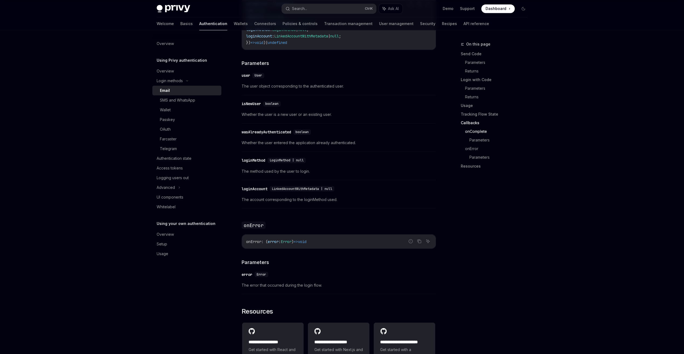
scroll to position [692, 0]
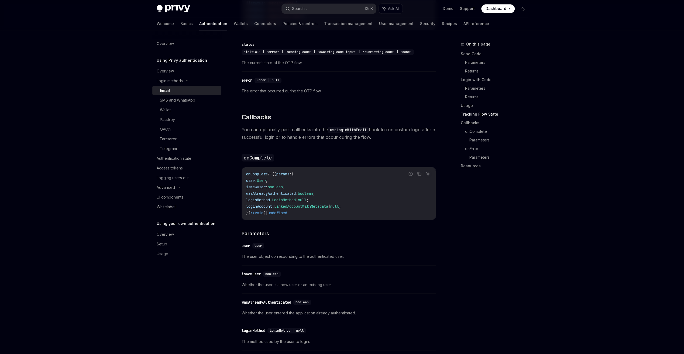
click at [260, 247] on span "User" at bounding box center [258, 246] width 8 height 4
click at [246, 246] on div "user" at bounding box center [246, 245] width 9 height 5
click at [257, 246] on span "User" at bounding box center [258, 246] width 8 height 4
drag, startPoint x: 247, startPoint y: 258, endPoint x: 335, endPoint y: 259, distance: 87.4
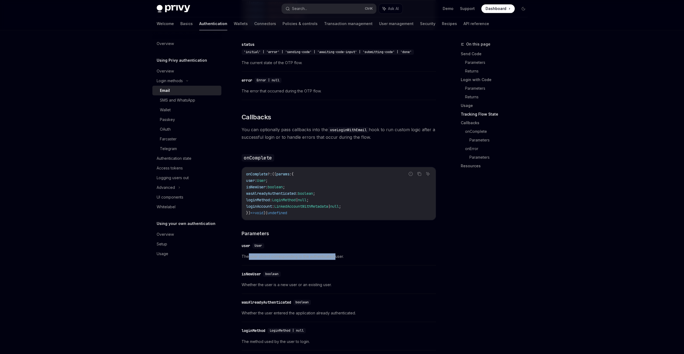
click at [335, 259] on span "The user object corresponding to the authenticated user." at bounding box center [339, 256] width 194 height 6
drag, startPoint x: 335, startPoint y: 259, endPoint x: 323, endPoint y: 262, distance: 12.2
click at [323, 262] on div "​ user User The user object corresponding to the authenticated user." at bounding box center [339, 253] width 194 height 26
click at [321, 259] on span "The user object corresponding to the authenticated user." at bounding box center [339, 256] width 194 height 6
click at [286, 257] on span "The user object corresponding to the authenticated user." at bounding box center [339, 256] width 194 height 6
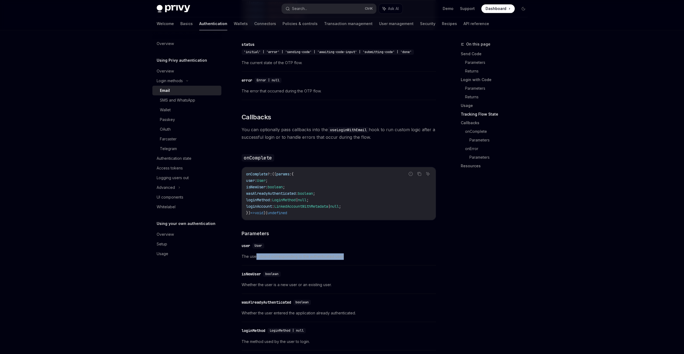
drag, startPoint x: 256, startPoint y: 258, endPoint x: 347, endPoint y: 257, distance: 91.1
click at [347, 257] on span "The user object corresponding to the authenticated user." at bounding box center [339, 256] width 194 height 6
drag, startPoint x: 347, startPoint y: 257, endPoint x: 348, endPoint y: 265, distance: 8.2
click at [348, 265] on div "​ user User The user object corresponding to the authenticated user." at bounding box center [339, 253] width 194 height 26
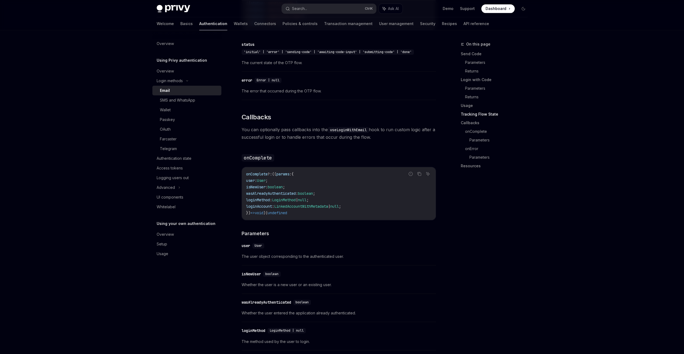
drag, startPoint x: 301, startPoint y: 183, endPoint x: 301, endPoint y: 215, distance: 32.3
click at [301, 215] on code "onComplete ?: (( params : { user : User ; isNewUser : boolean ; wasAlreadyAuthe…" at bounding box center [338, 193] width 185 height 45
drag, startPoint x: 301, startPoint y: 215, endPoint x: 315, endPoint y: 222, distance: 15.4
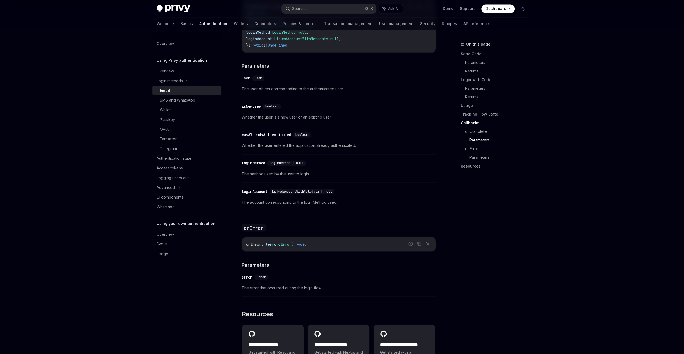
scroll to position [773, 0]
